Goal: Task Accomplishment & Management: Complete application form

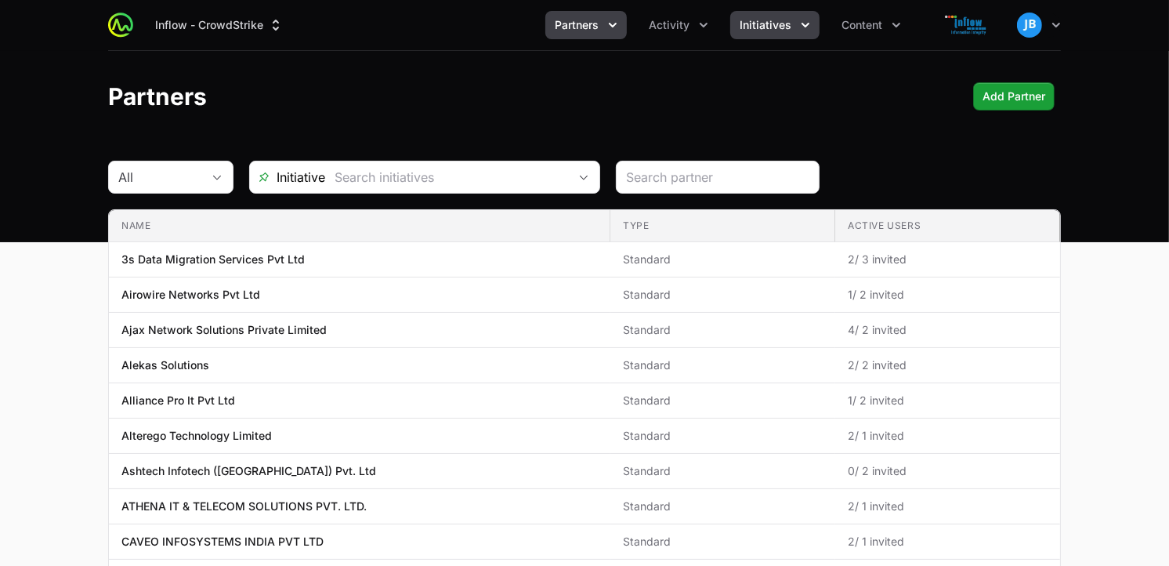
click at [763, 24] on span "Initiatives" at bounding box center [766, 25] width 52 height 16
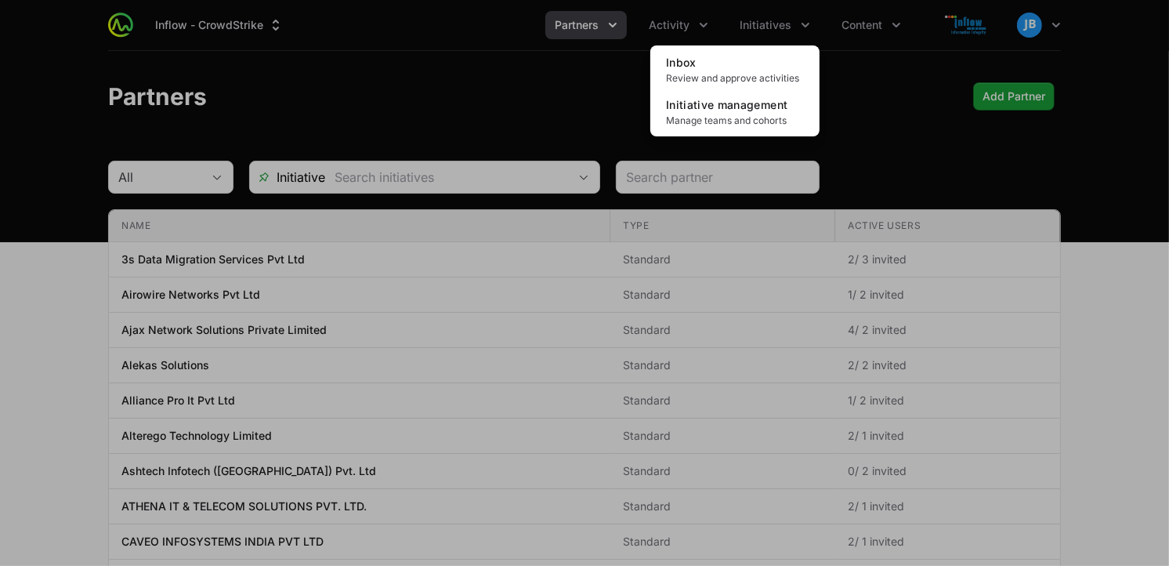
click at [700, 18] on div "Initiatives menu" at bounding box center [584, 283] width 1169 height 566
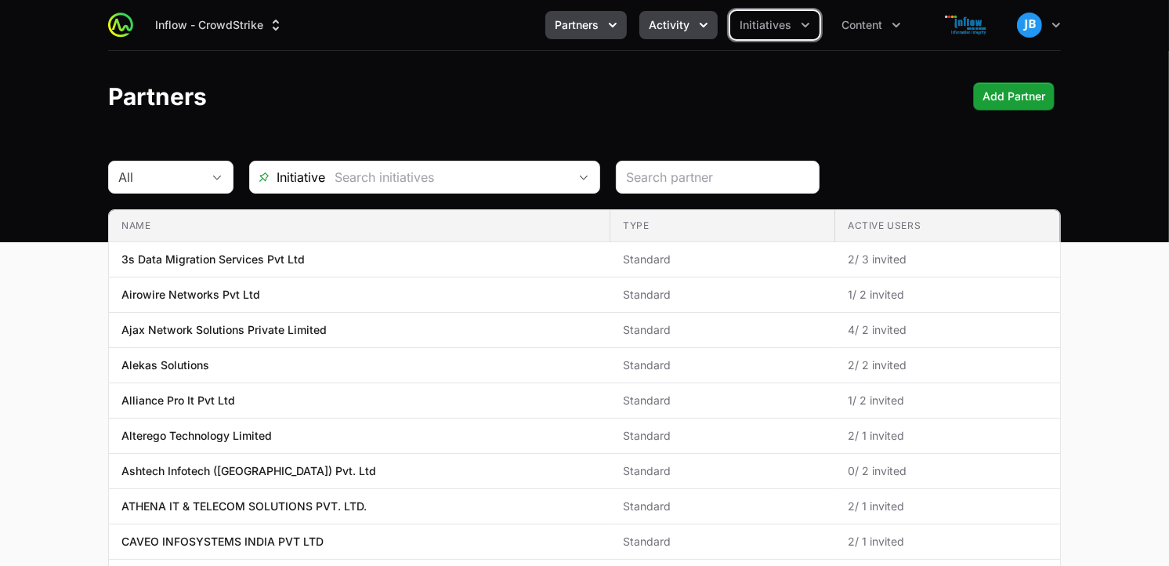
click at [699, 20] on icon "Activity menu" at bounding box center [704, 25] width 16 height 16
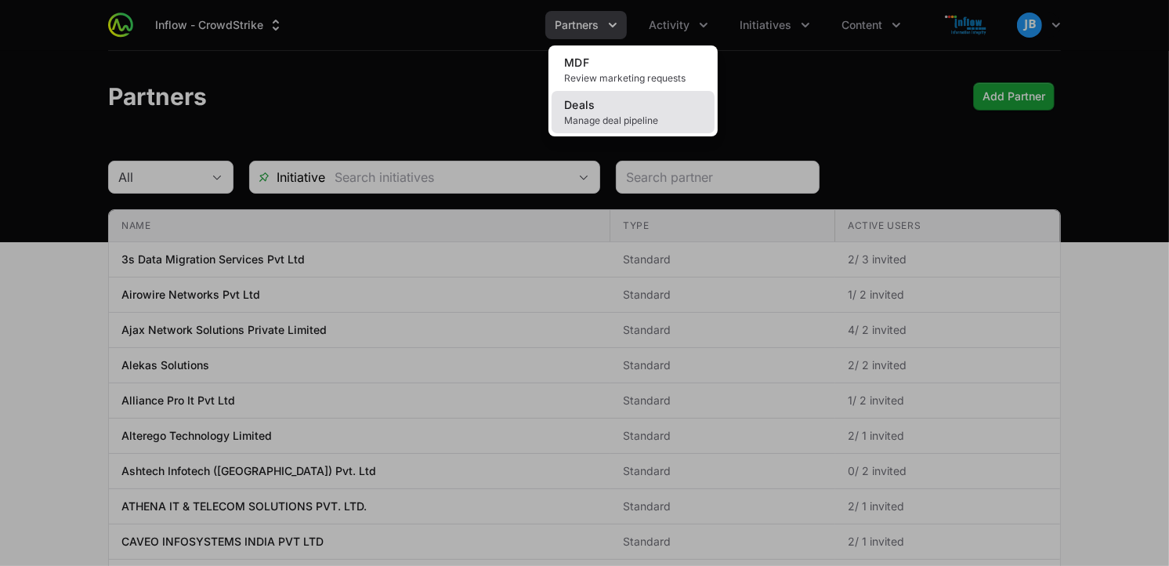
click at [618, 107] on link "Deals Manage deal pipeline" at bounding box center [633, 112] width 163 height 42
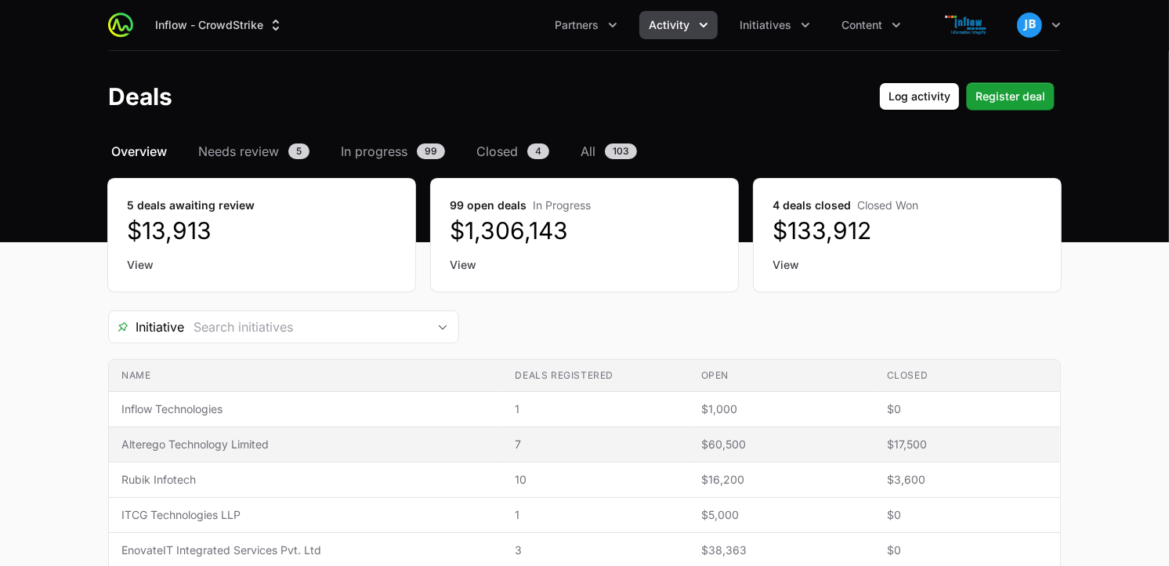
click at [389, 444] on span "Alterego Technology Limited" at bounding box center [305, 445] width 368 height 16
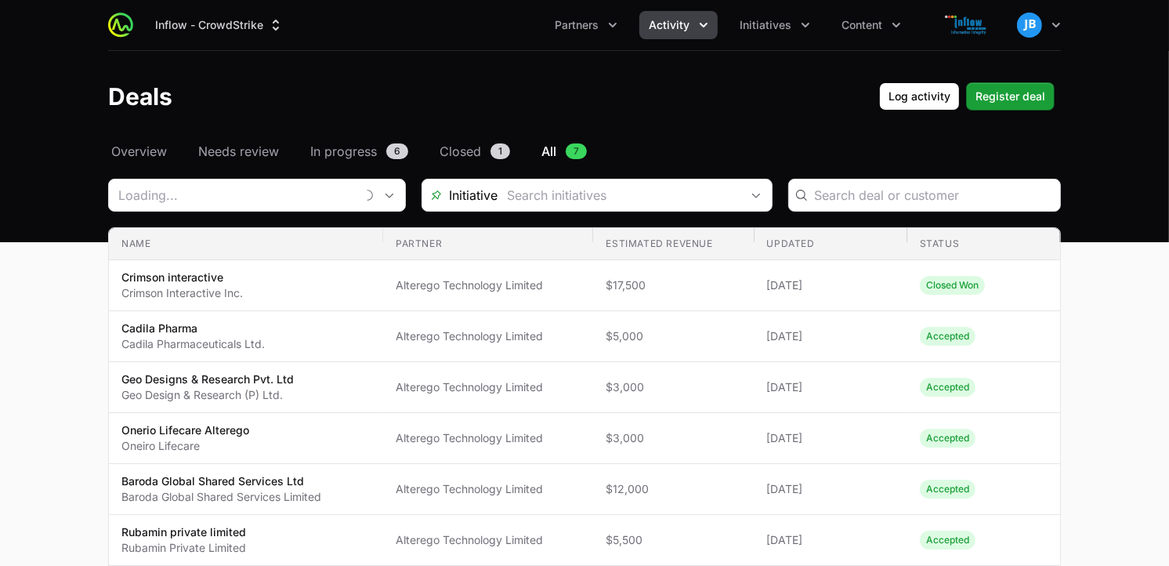
type input "Alterego Technology Limited"
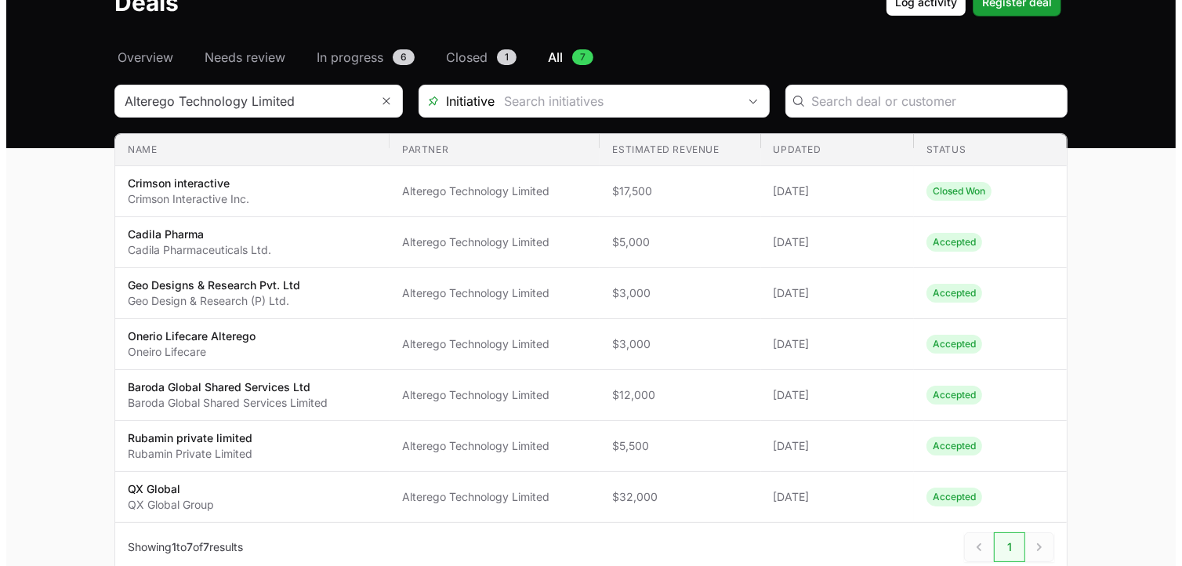
scroll to position [91, 0]
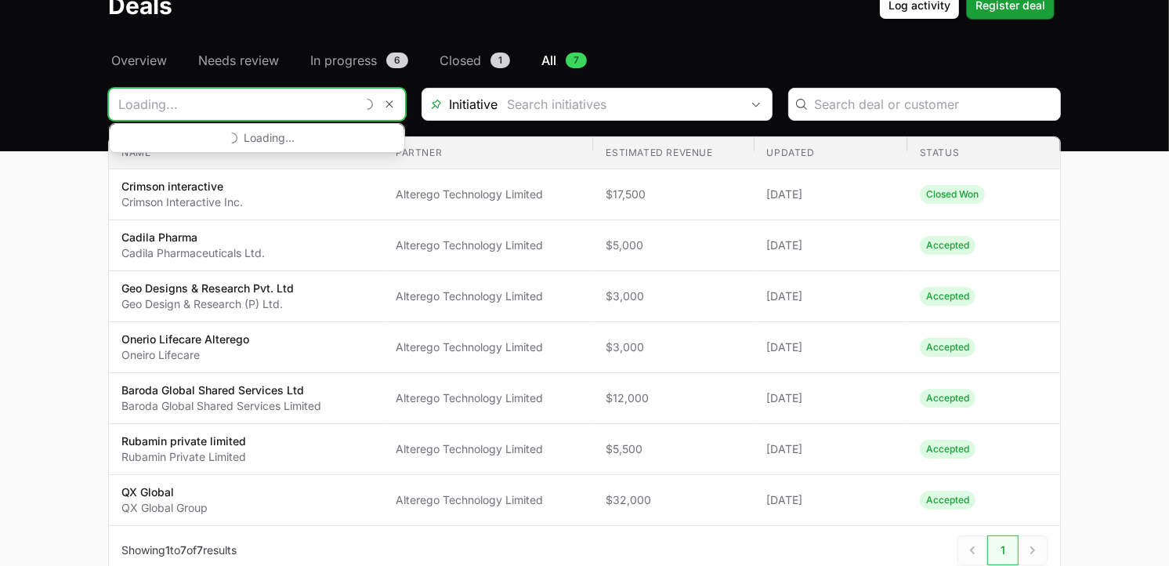
click at [322, 95] on input "Deals Filters" at bounding box center [232, 104] width 246 height 31
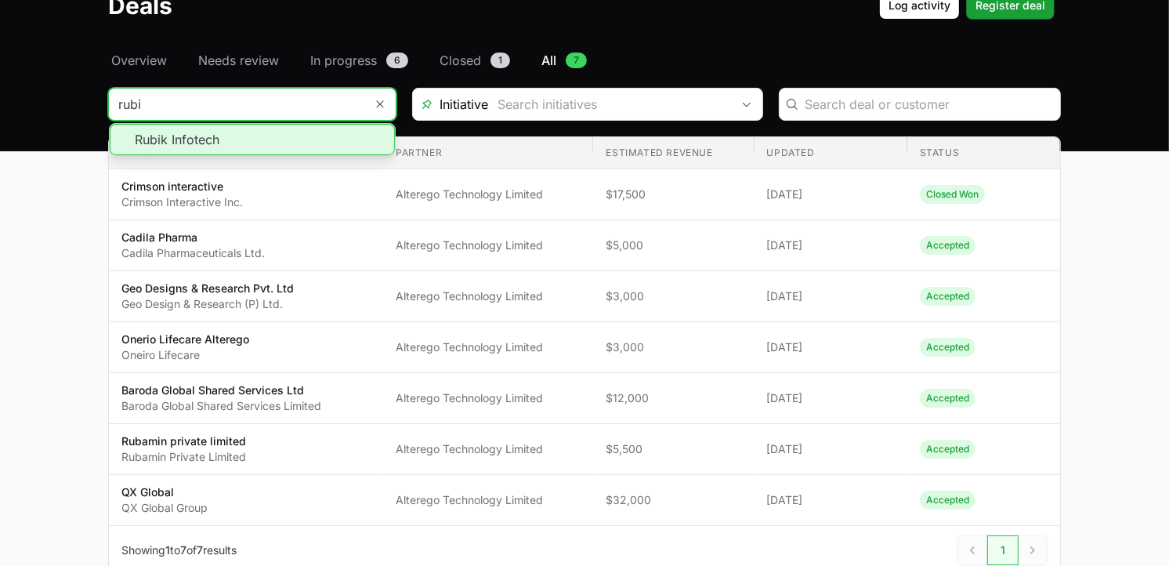
click at [201, 143] on li "Rubik Infotech" at bounding box center [252, 139] width 285 height 31
type input "Rubik Infotech"
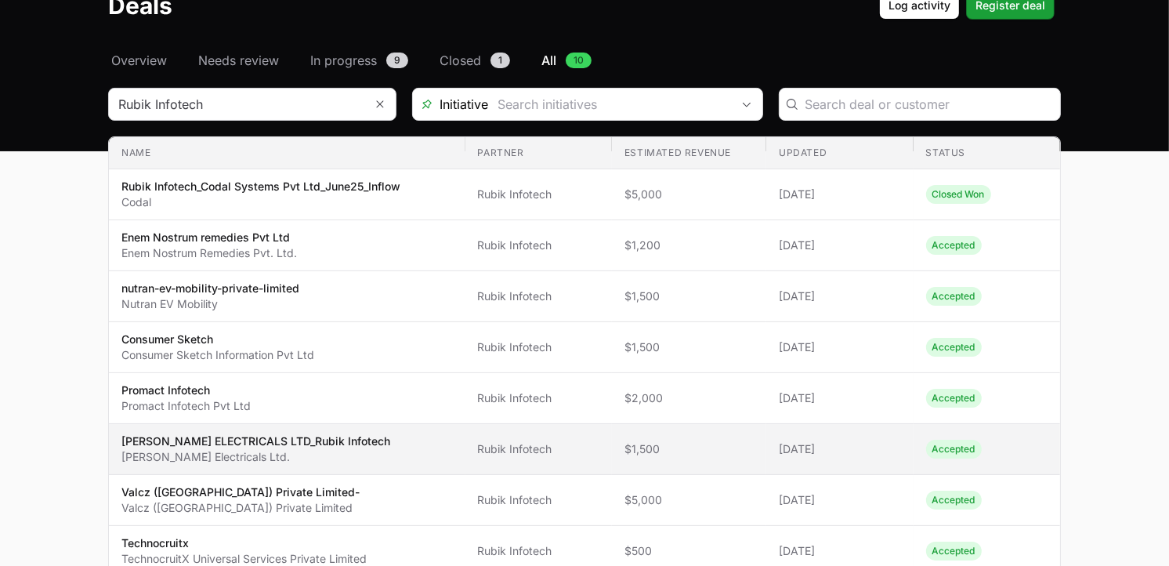
click at [240, 449] on p "[PERSON_NAME] Electricals Ltd." at bounding box center [255, 457] width 269 height 16
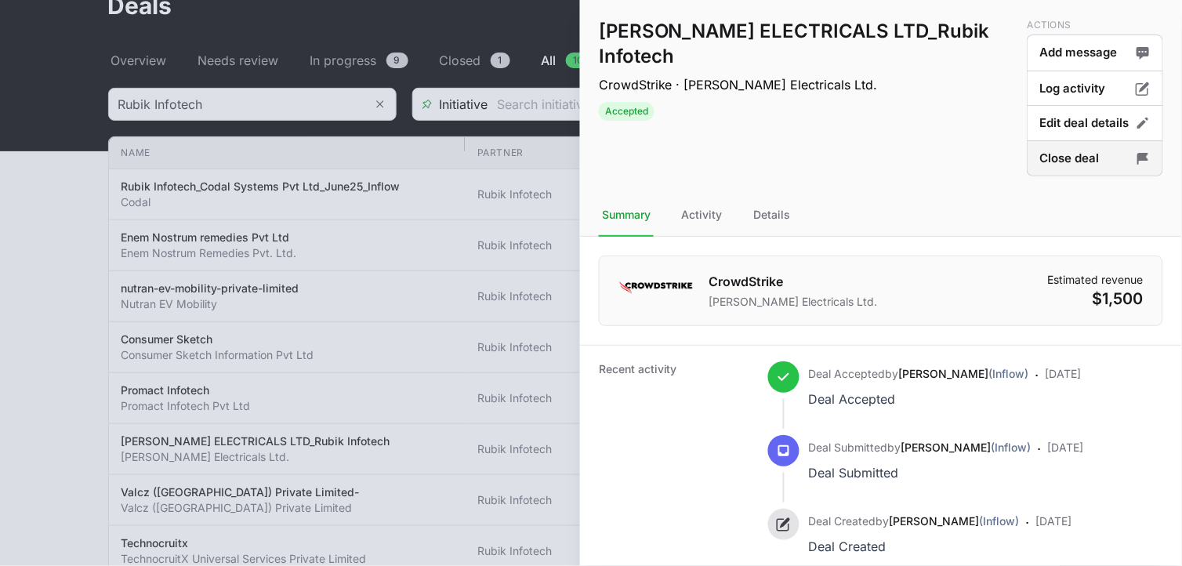
click at [1080, 153] on button "Close deal" at bounding box center [1095, 158] width 136 height 37
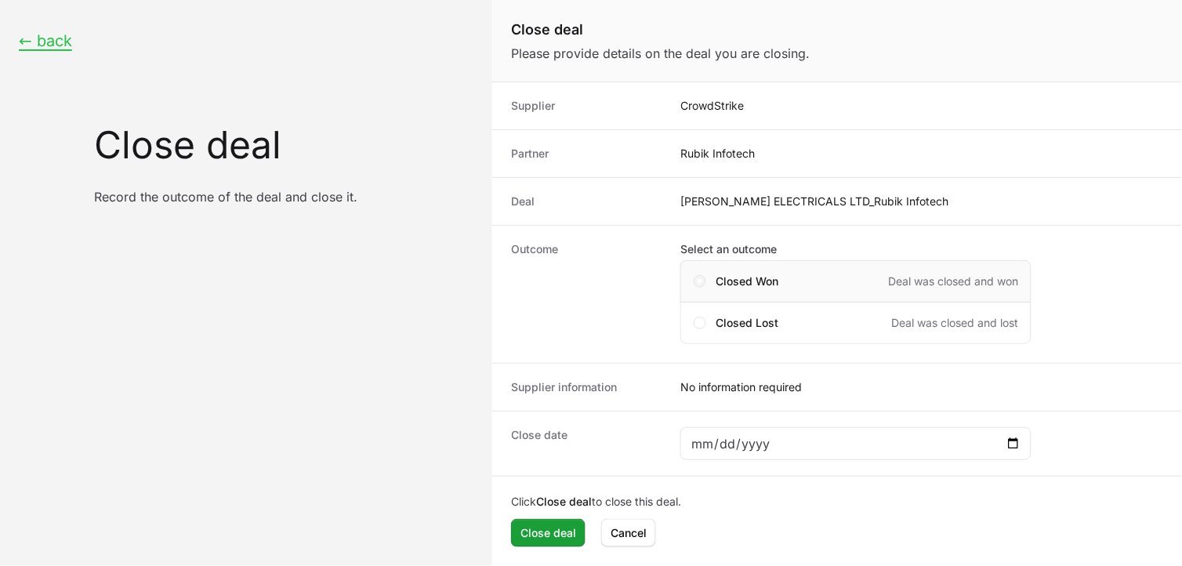
click at [702, 277] on span "Close deal form" at bounding box center [700, 281] width 13 height 13
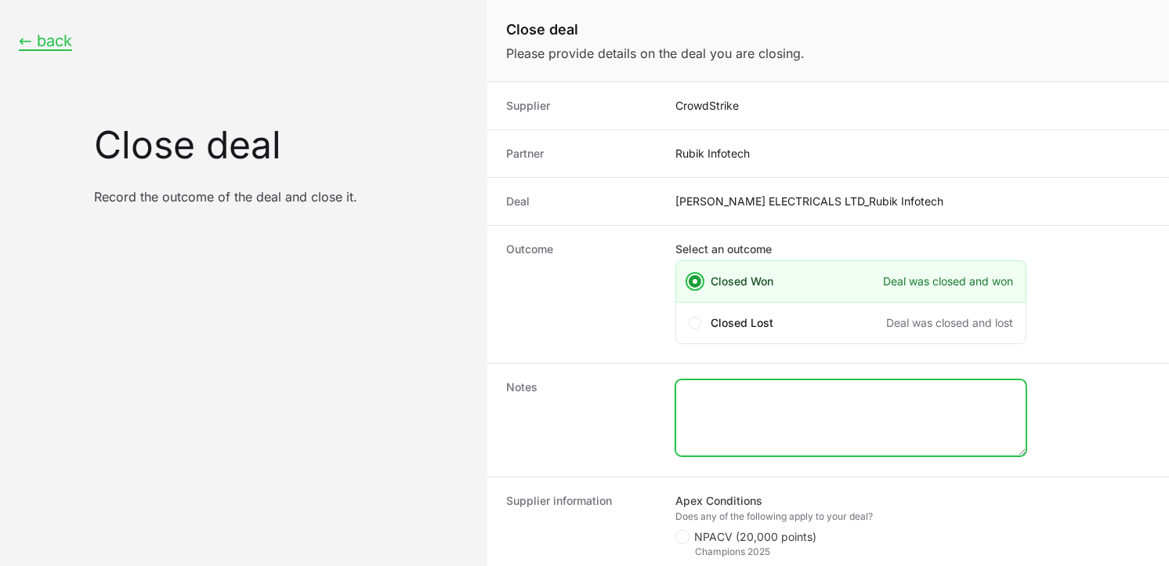
click at [755, 397] on textarea "Close deal form" at bounding box center [851, 417] width 350 height 75
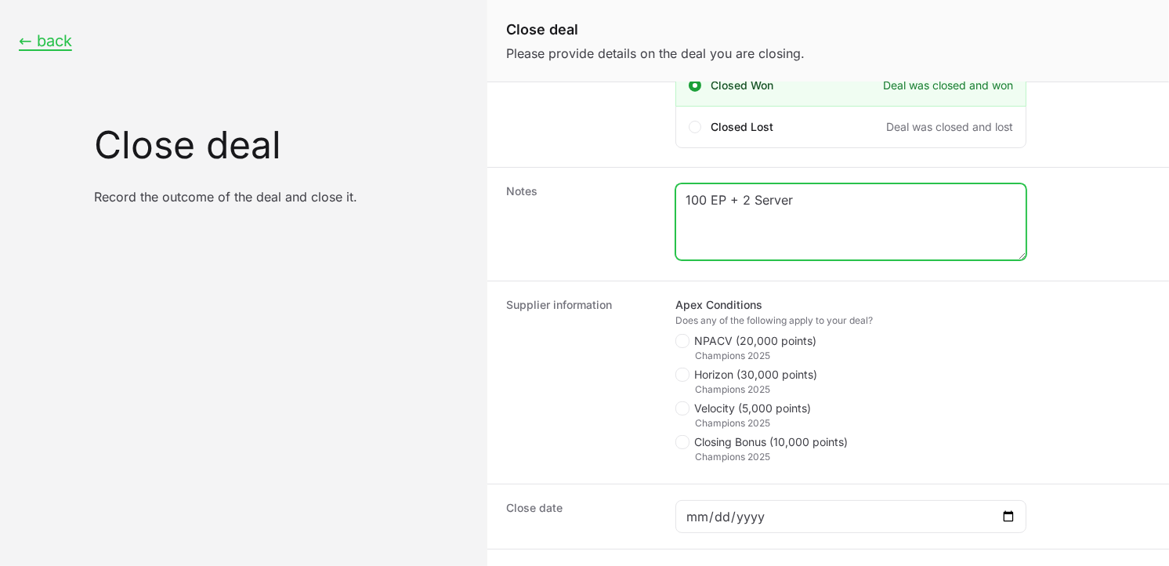
scroll to position [199, 0]
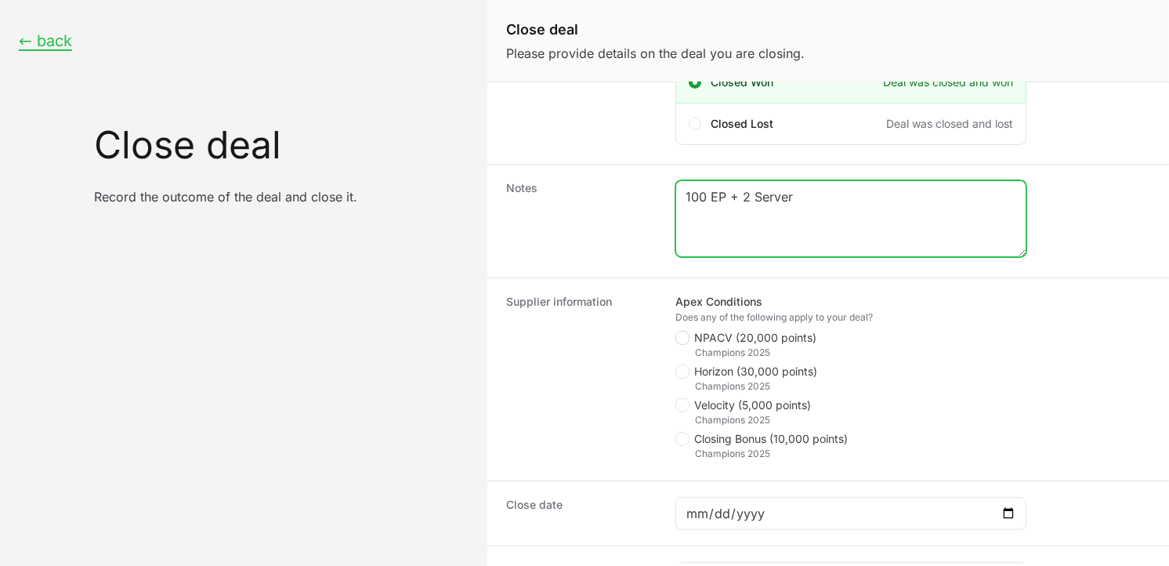
type textarea "100 EP + 2 Server"
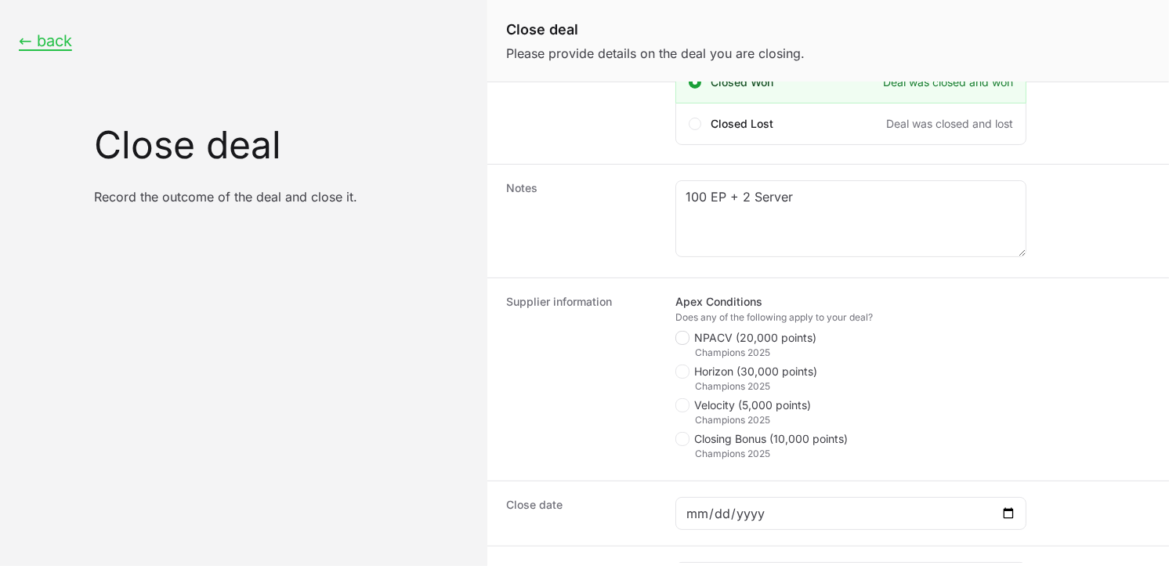
click at [683, 341] on icon "Close deal form" at bounding box center [682, 338] width 9 height 13
click at [677, 530] on input "NPACV (20,000 points)" at bounding box center [677, 531] width 2 height 2
checkbox input "true"
click at [683, 444] on icon "Close deal form" at bounding box center [682, 439] width 9 height 13
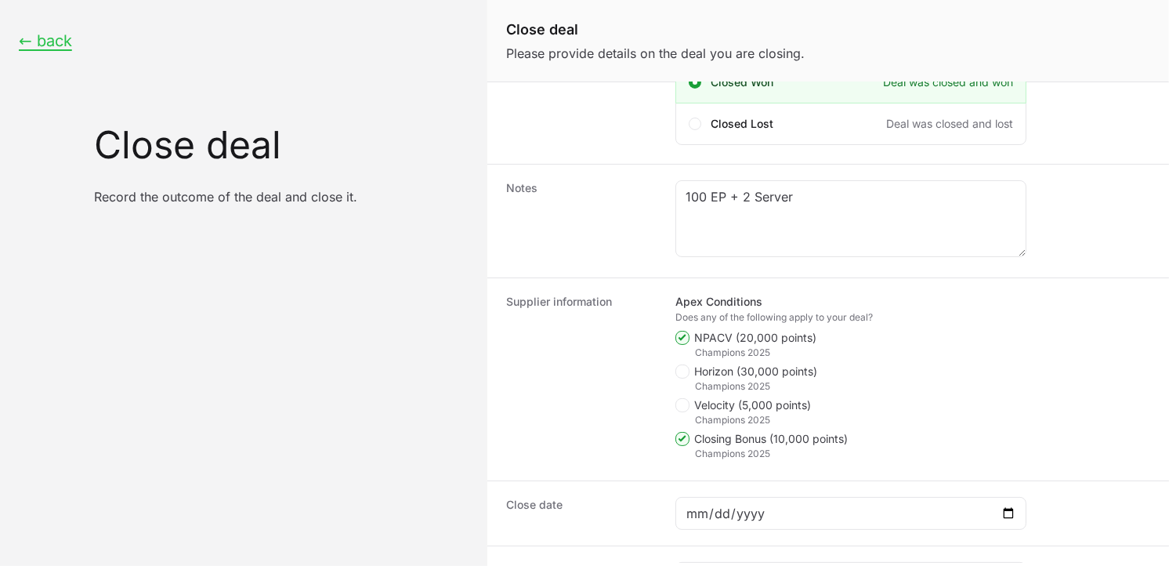
scroll to position [67, 0]
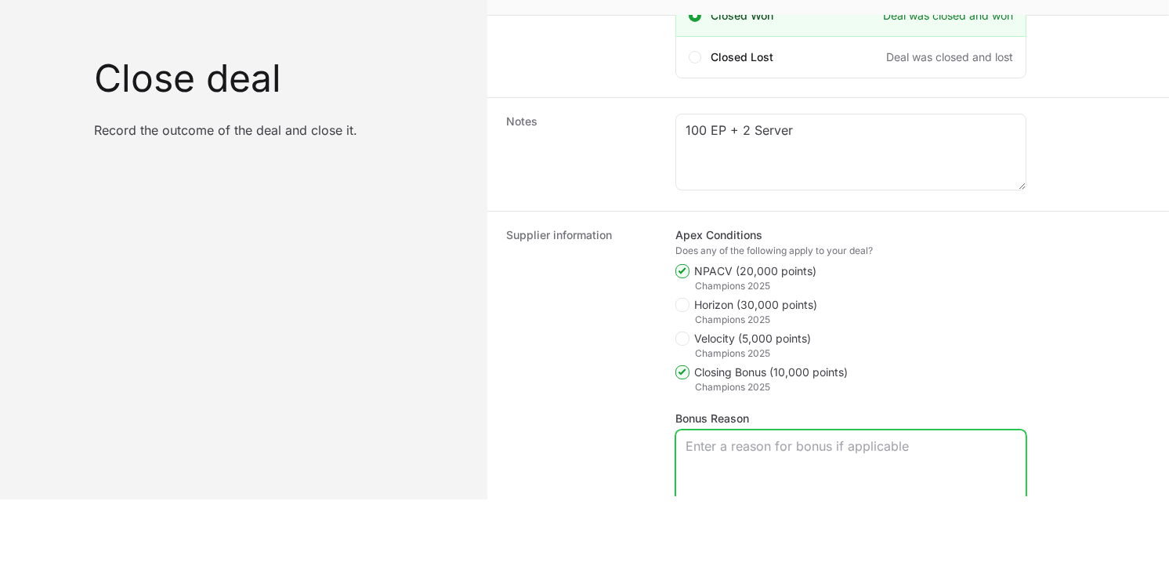
click at [777, 451] on textarea "Bonus Reason" at bounding box center [851, 467] width 350 height 75
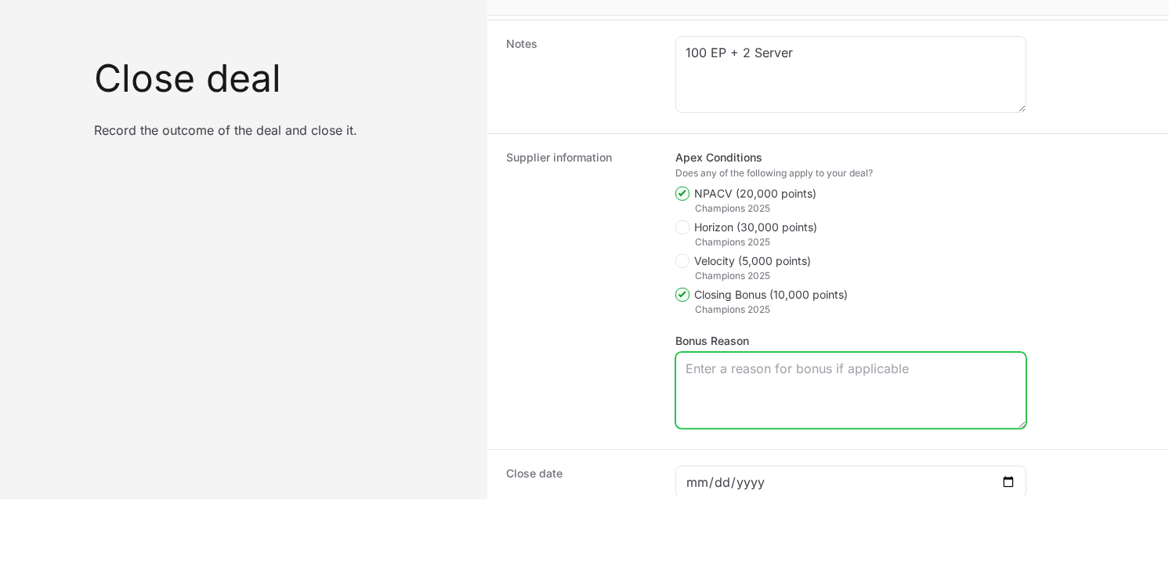
scroll to position [280, 0]
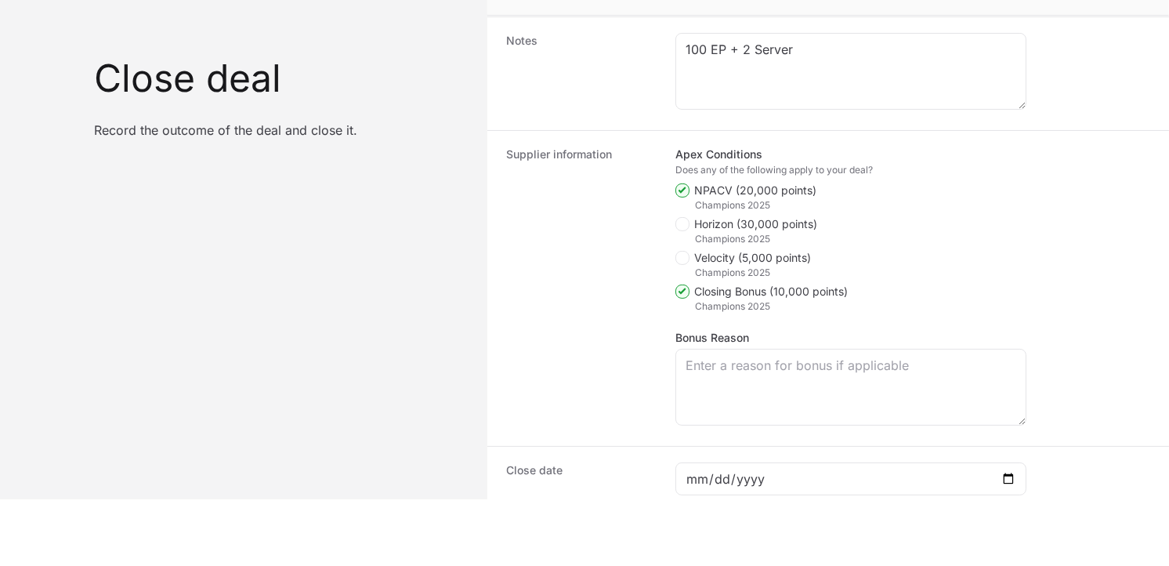
click at [680, 292] on icon "Close deal form" at bounding box center [682, 291] width 9 height 13
click at [677, 564] on input "Closing Bonus (10,000 points)" at bounding box center [677, 565] width 2 height 2
checkbox input "false"
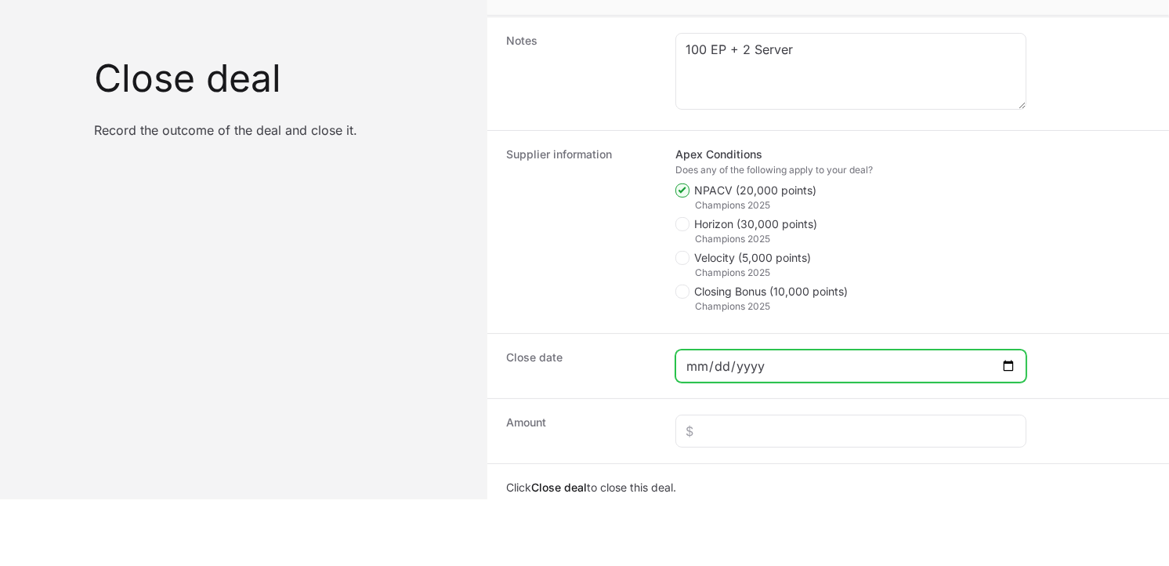
click at [809, 362] on input "Close deal form" at bounding box center [851, 366] width 331 height 19
click at [1009, 362] on input "Close deal form" at bounding box center [851, 366] width 331 height 19
type input "[DATE]"
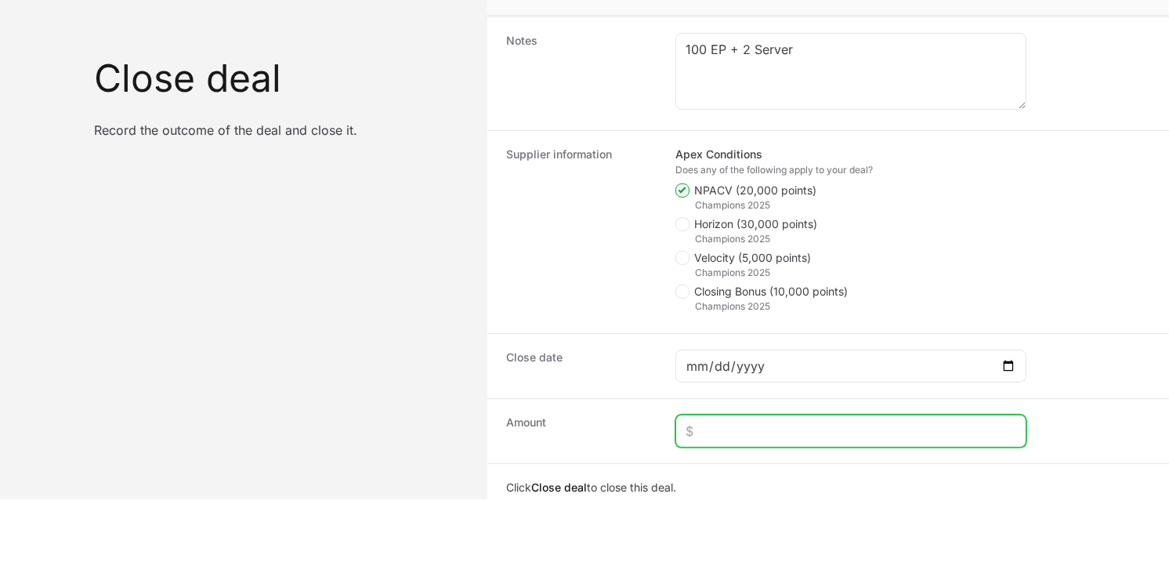
click at [781, 429] on input "Close deal form" at bounding box center [851, 431] width 331 height 19
paste input "$3,195"
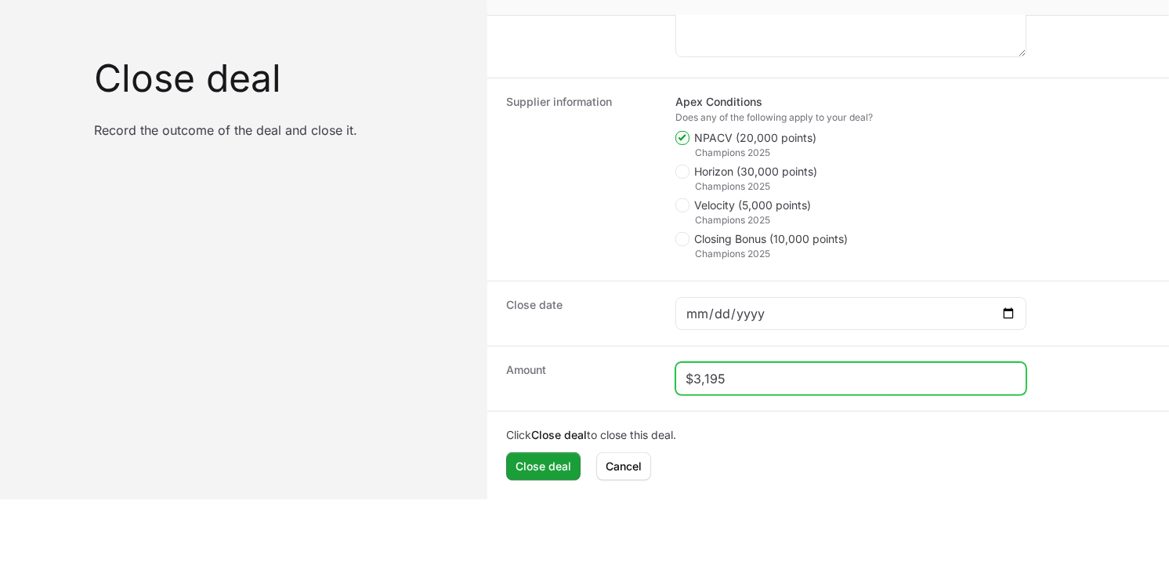
scroll to position [334, 0]
type input "$3,195"
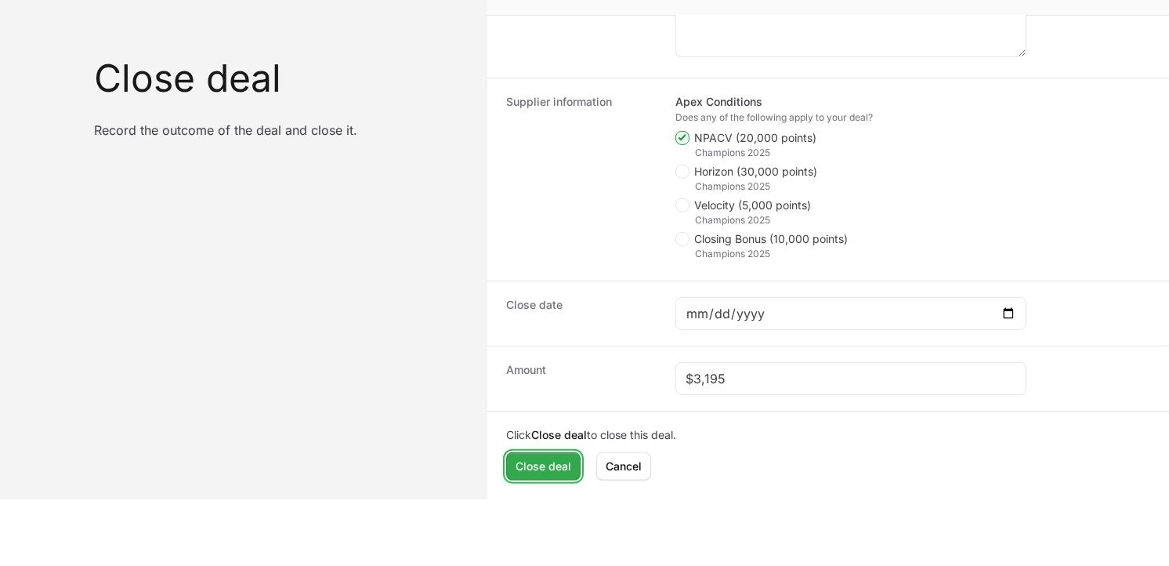
click at [545, 467] on span "Close deal" at bounding box center [544, 466] width 56 height 19
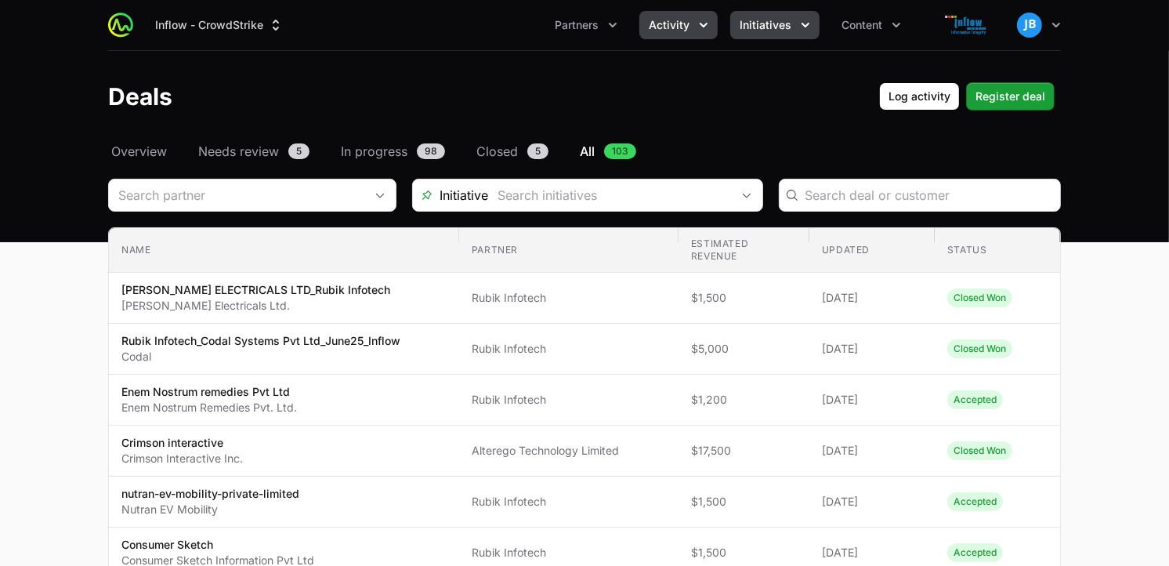
click at [798, 20] on icon "Initiatives menu" at bounding box center [806, 25] width 16 height 16
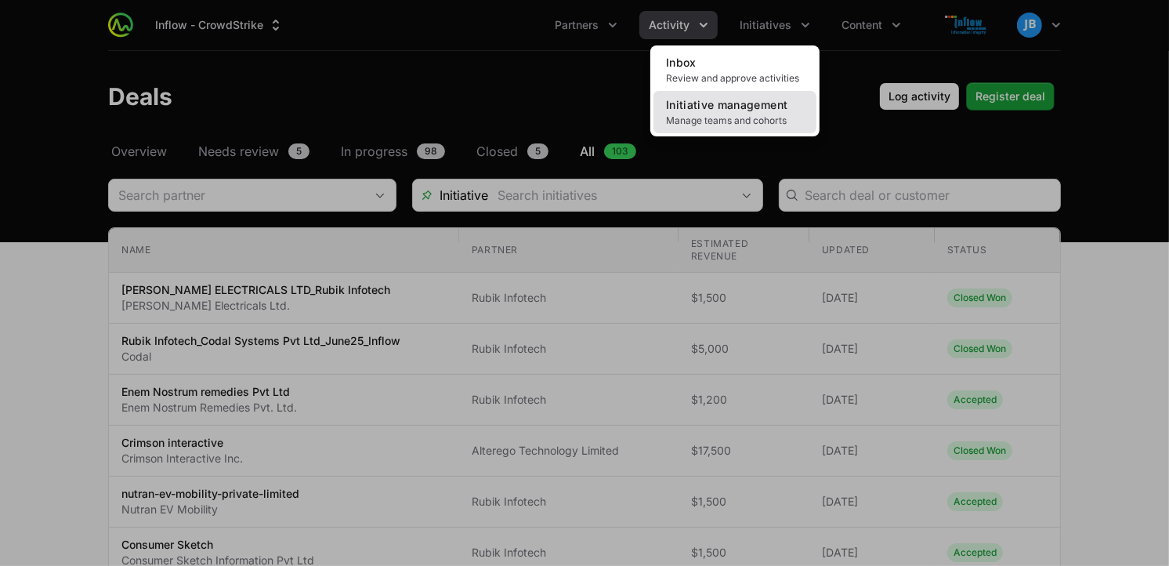
click at [748, 98] on span "Initiative management" at bounding box center [726, 104] width 121 height 13
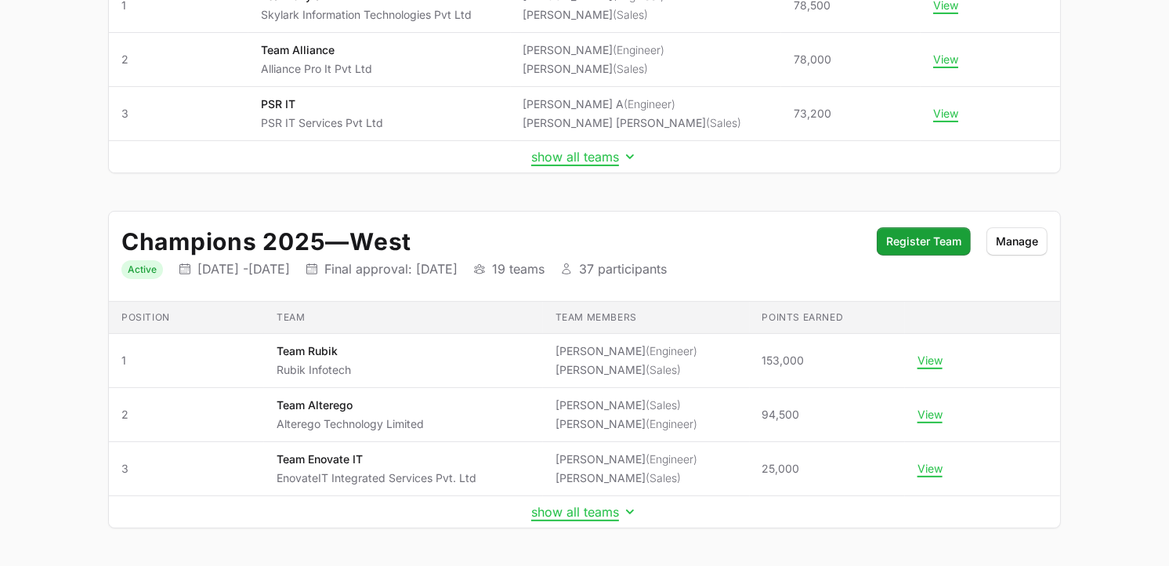
scroll to position [335, 0]
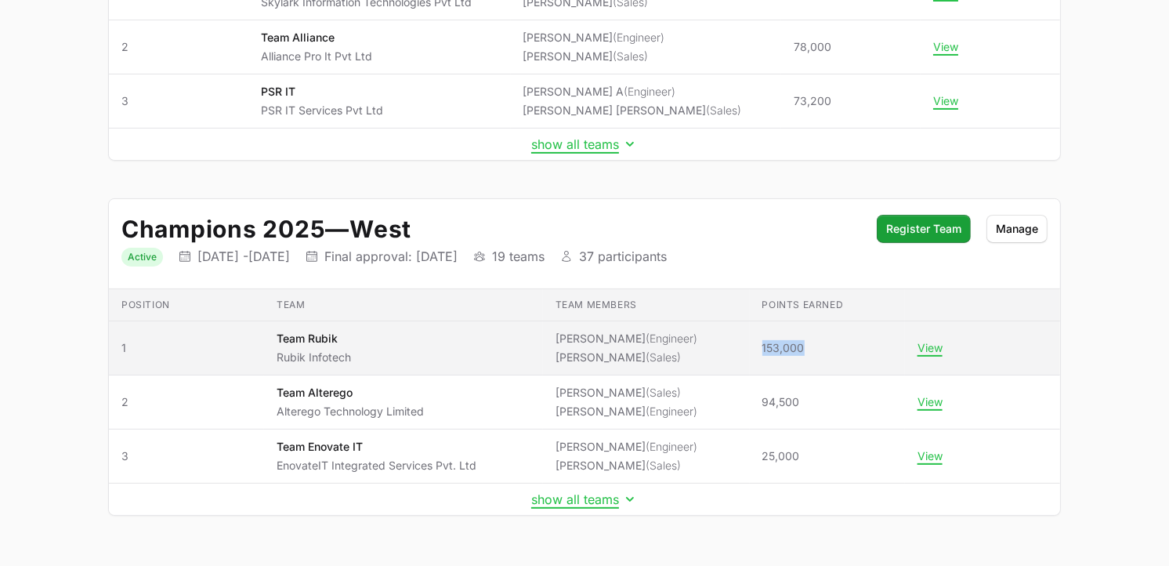
drag, startPoint x: 757, startPoint y: 346, endPoint x: 803, endPoint y: 351, distance: 45.7
click at [803, 351] on span "153,000" at bounding box center [828, 348] width 130 height 16
copy span "153,000"
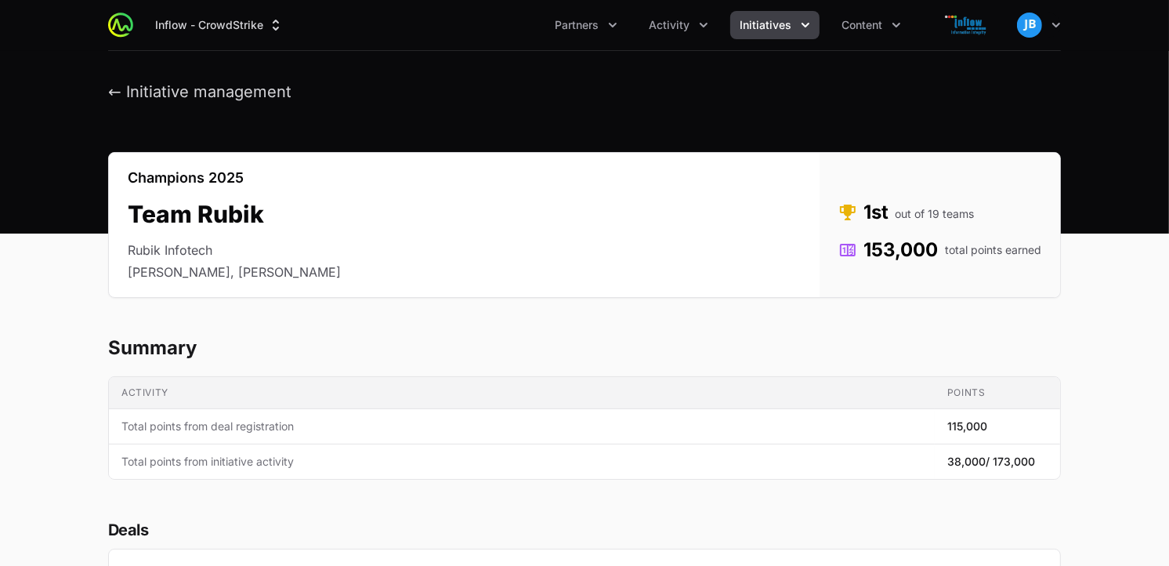
click at [803, 26] on icon "Initiatives menu" at bounding box center [806, 25] width 16 height 16
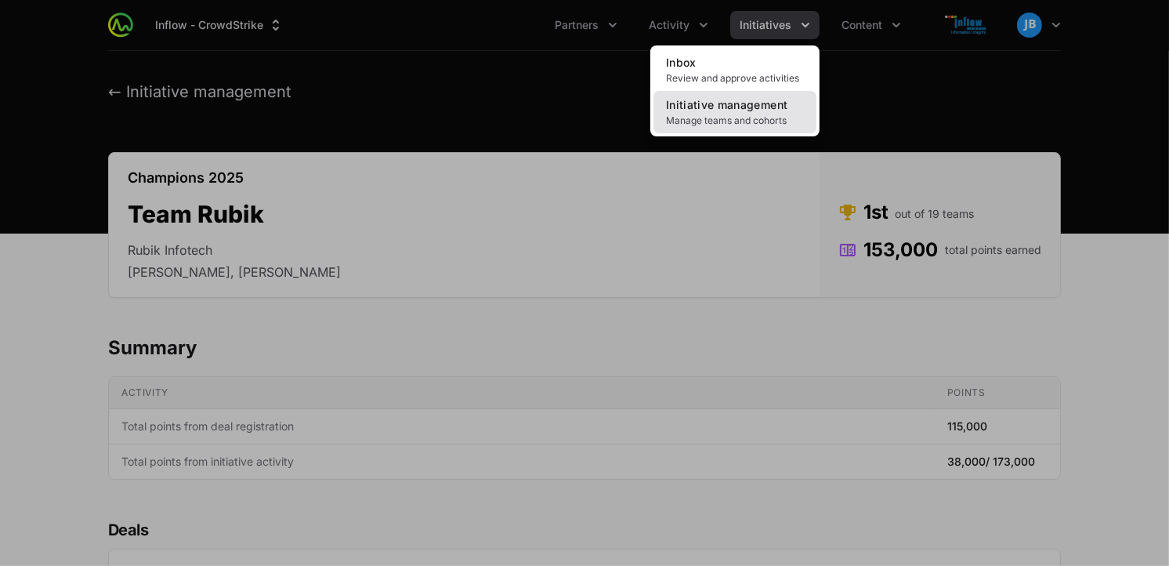
click at [756, 114] on span "Manage teams and cohorts" at bounding box center [735, 120] width 138 height 13
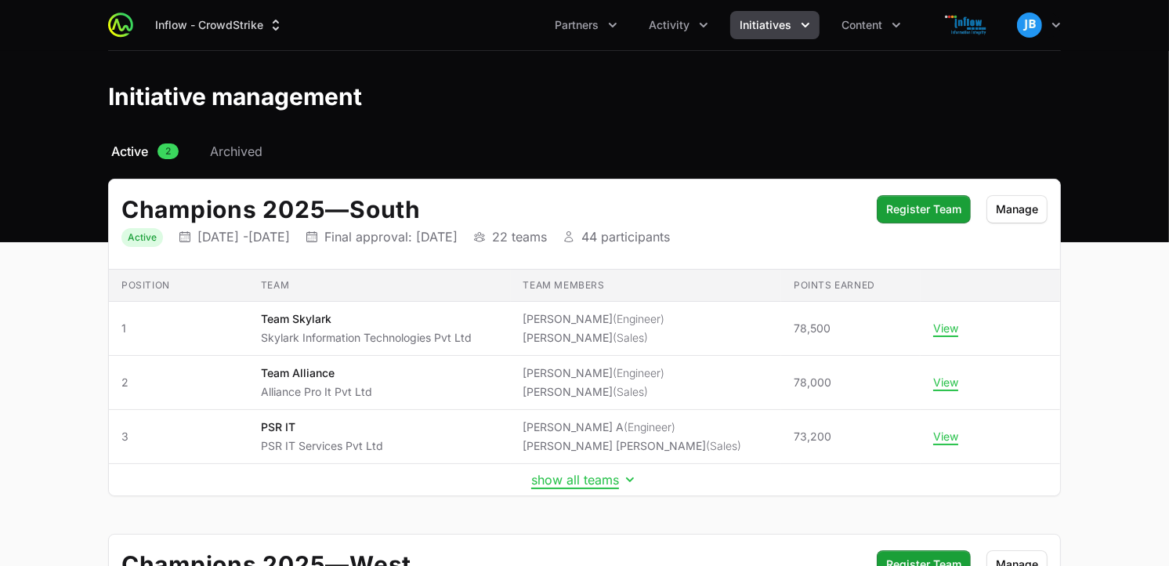
click at [1169, 107] on header "Initiative management" at bounding box center [584, 96] width 1169 height 91
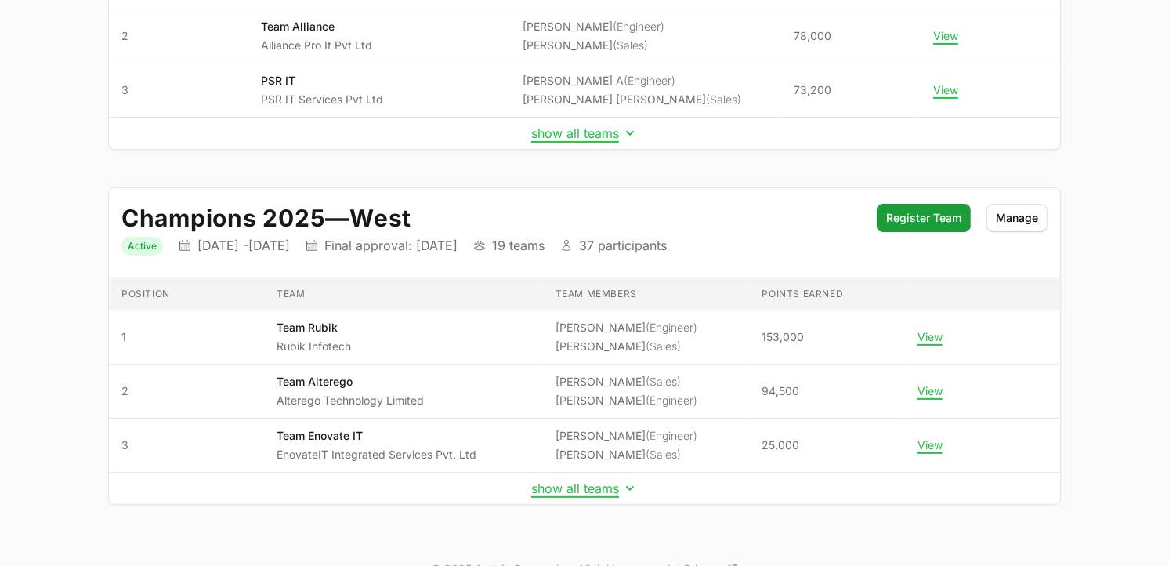
scroll to position [378, 0]
